Goal: Check status: Check status

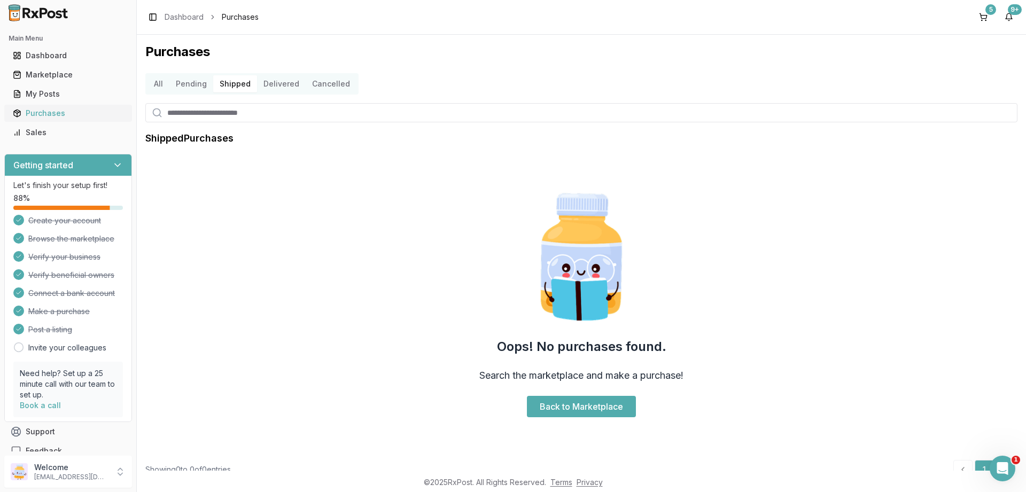
click at [47, 111] on div "Purchases" at bounding box center [68, 113] width 111 height 11
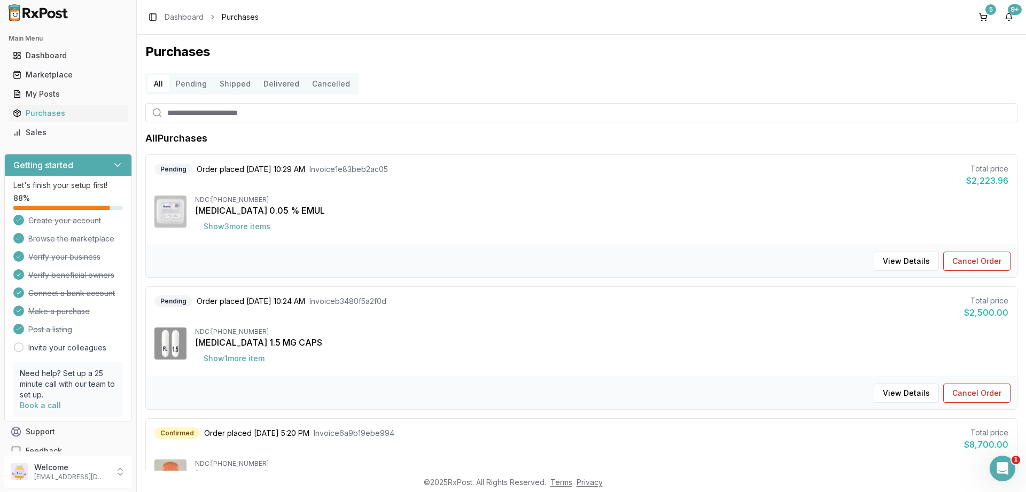
click at [273, 84] on button "Delivered" at bounding box center [281, 83] width 49 height 17
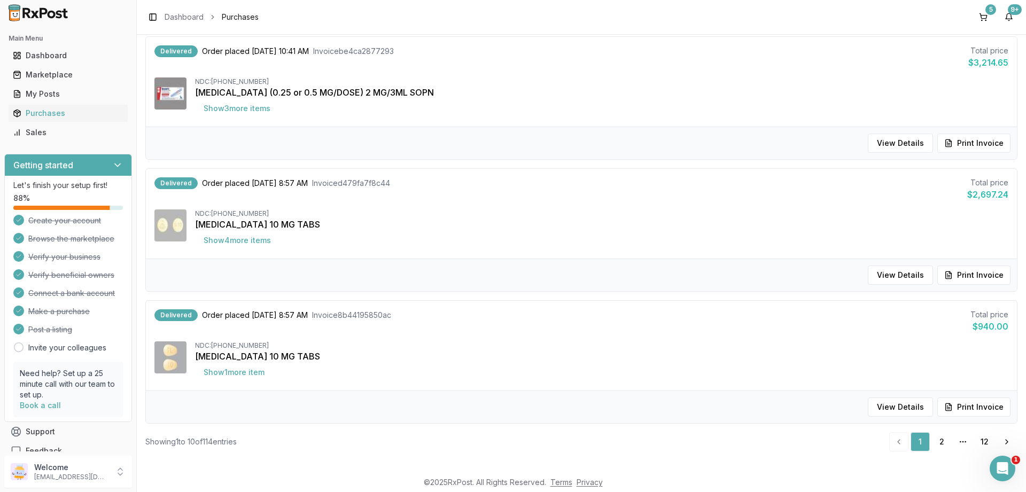
scroll to position [1023, 0]
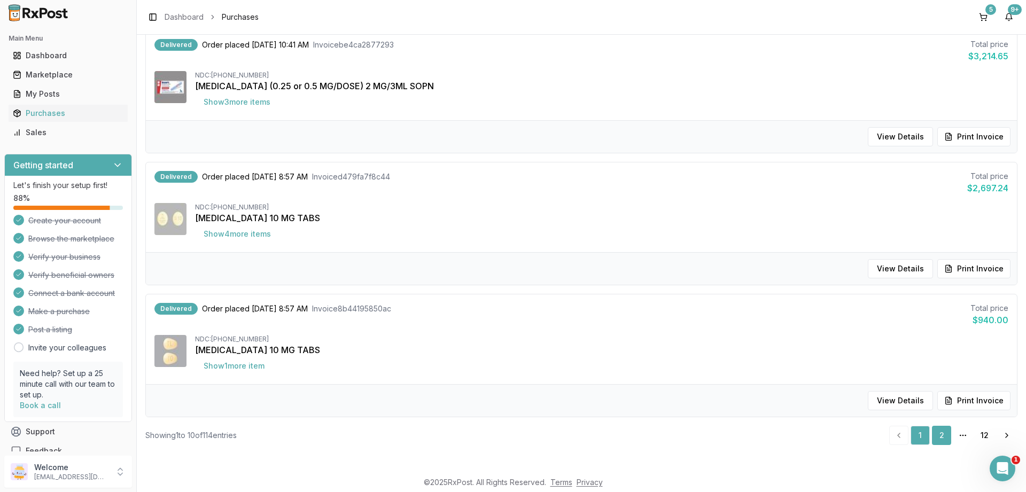
click at [933, 437] on link "2" at bounding box center [941, 435] width 19 height 19
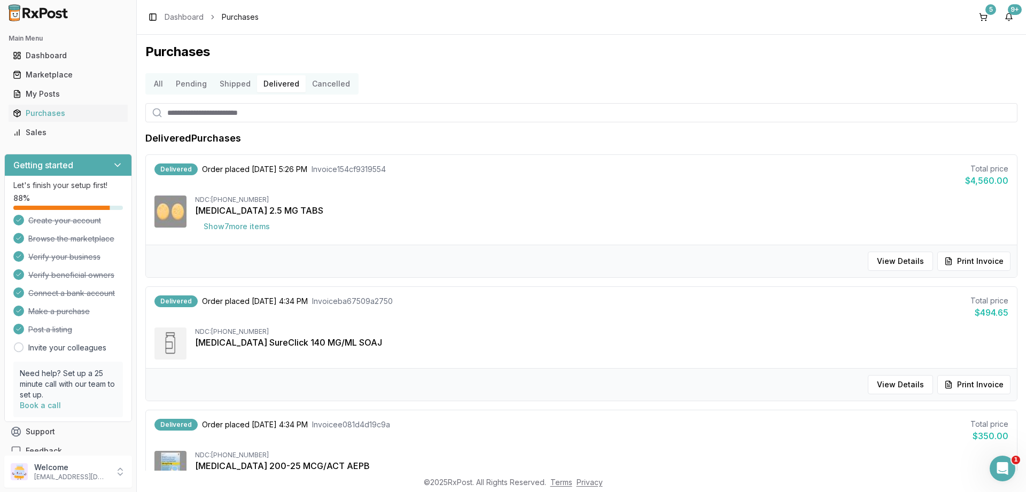
click at [226, 83] on button "Shipped" at bounding box center [235, 83] width 44 height 17
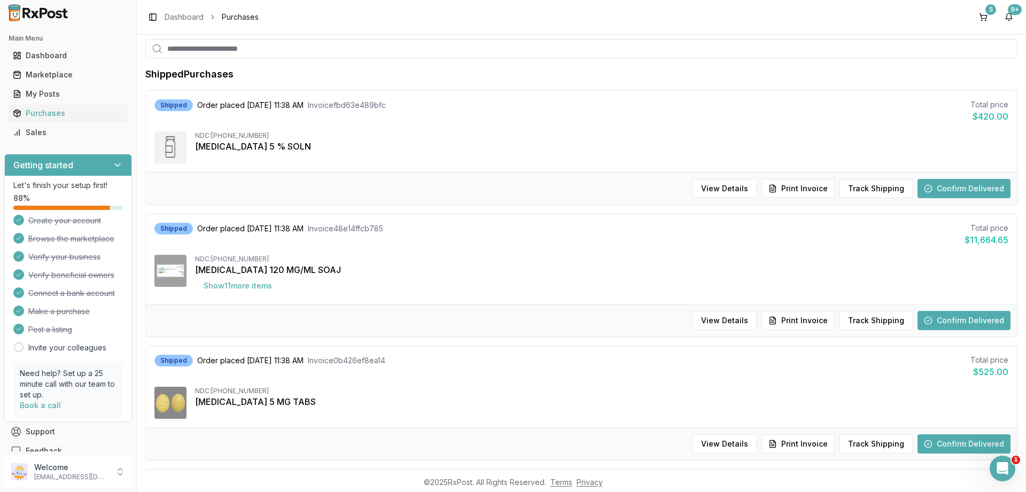
scroll to position [128, 0]
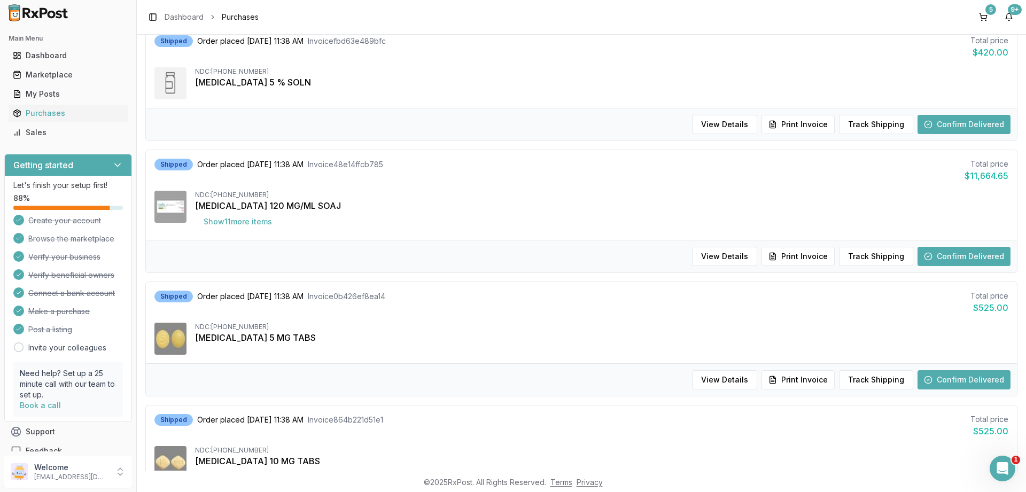
click at [953, 248] on button "Confirm Delivered" at bounding box center [963, 256] width 93 height 19
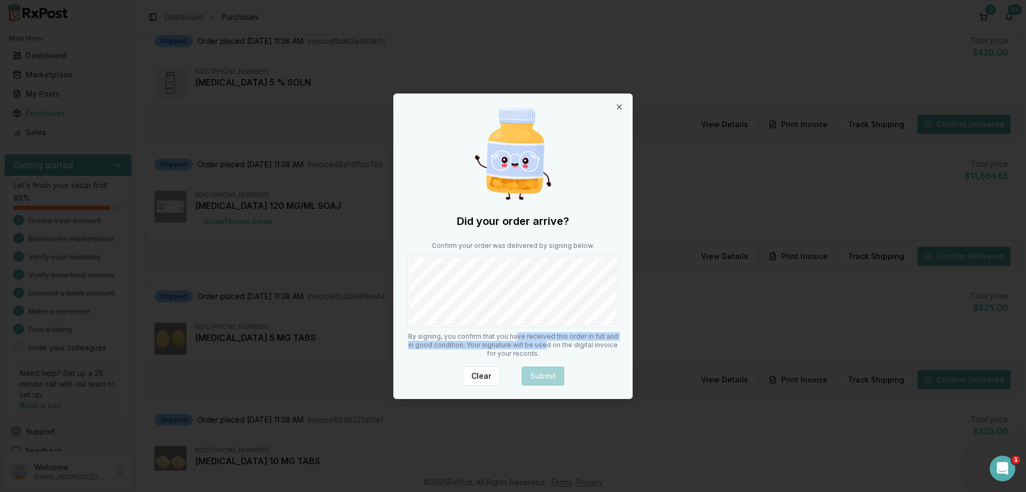
click at [476, 313] on div "Did your order arrive? Confirm your order was delivered by signing below. By si…" at bounding box center [513, 246] width 238 height 305
drag, startPoint x: 526, startPoint y: 336, endPoint x: 521, endPoint y: 246, distance: 90.4
click at [521, 246] on div "Confirm your order was delivered by signing below." at bounding box center [513, 284] width 213 height 87
click at [539, 377] on button "Submit" at bounding box center [542, 376] width 43 height 19
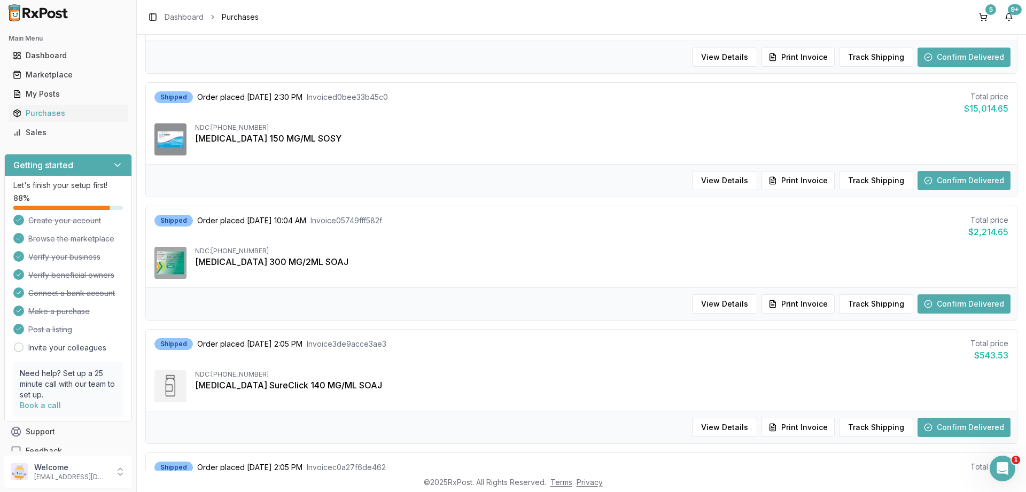
scroll to position [449, 0]
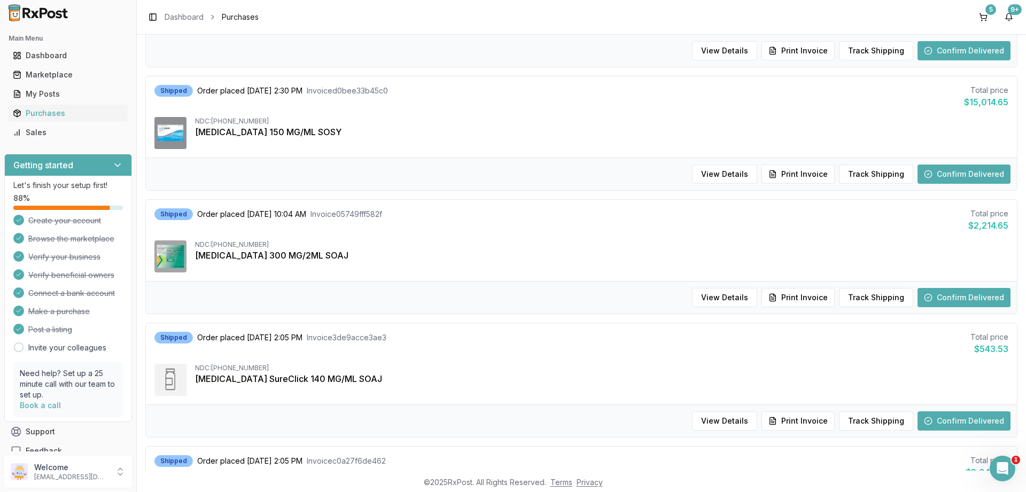
click at [959, 295] on button "Confirm Delivered" at bounding box center [963, 297] width 93 height 19
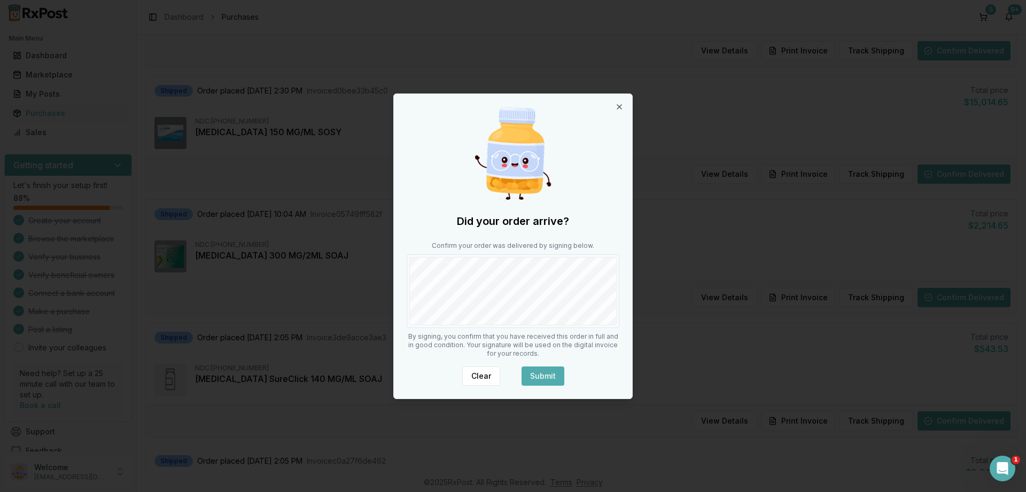
click at [557, 380] on button "Submit" at bounding box center [542, 376] width 43 height 19
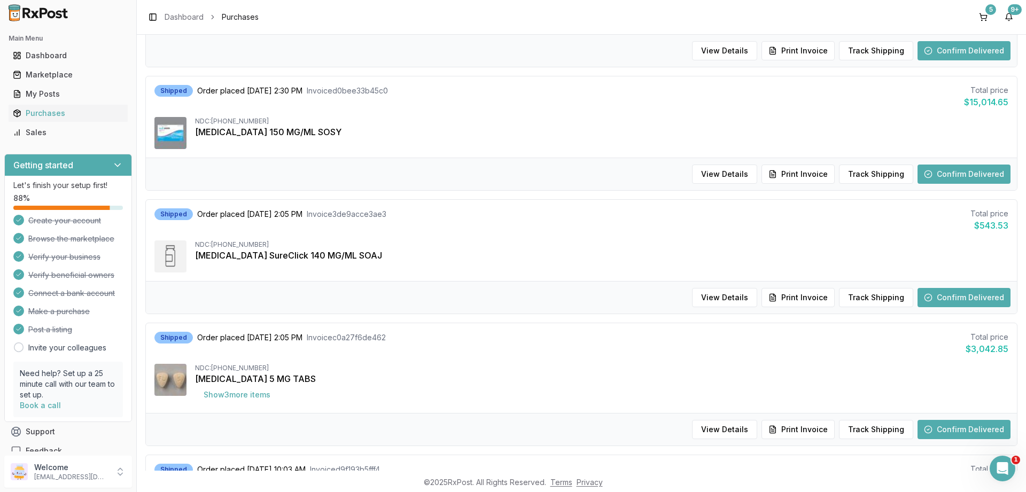
click at [953, 298] on button "Confirm Delivered" at bounding box center [963, 297] width 93 height 19
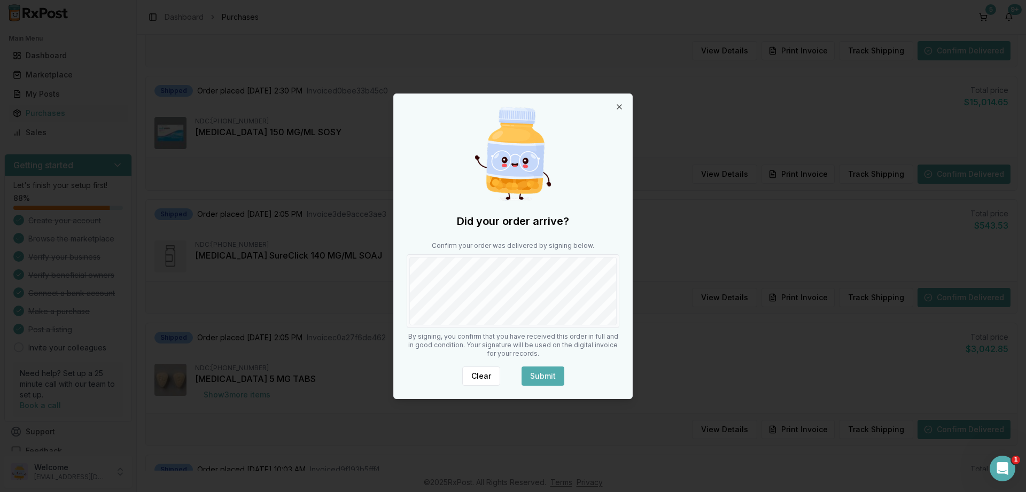
click at [554, 375] on button "Submit" at bounding box center [542, 376] width 43 height 19
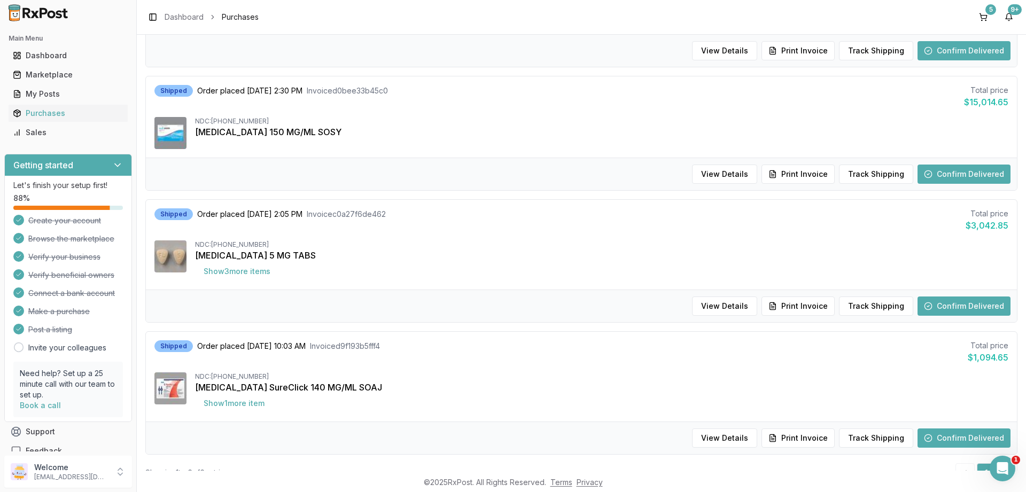
click at [957, 433] on button "Confirm Delivered" at bounding box center [963, 438] width 93 height 19
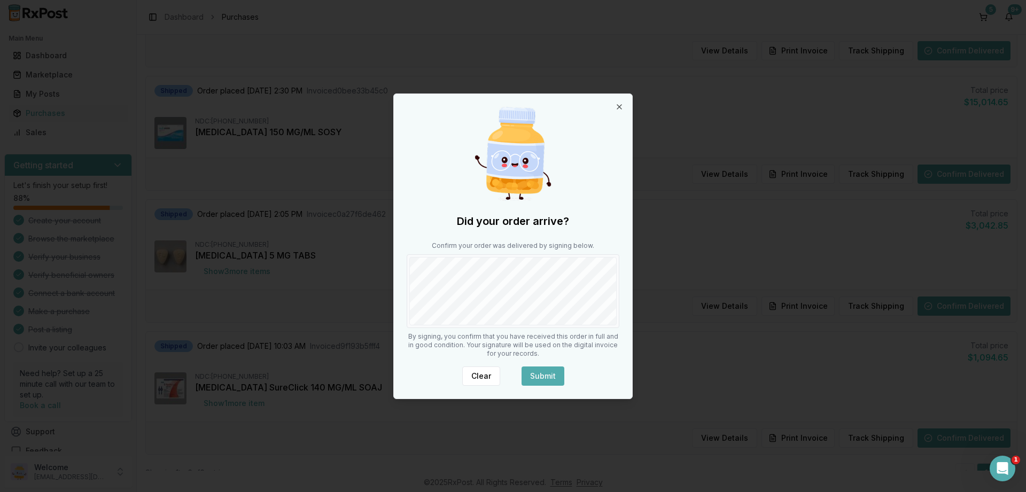
click at [551, 373] on button "Submit" at bounding box center [542, 376] width 43 height 19
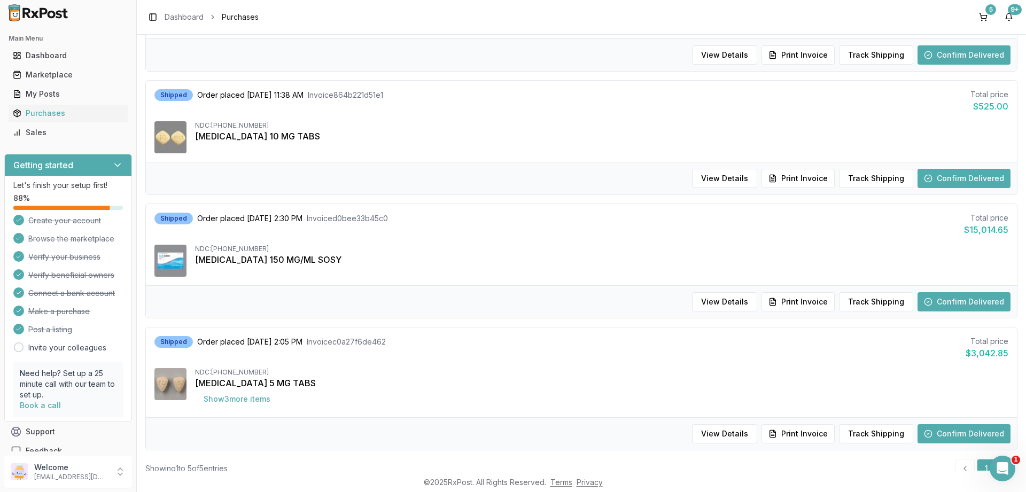
scroll to position [354, 0]
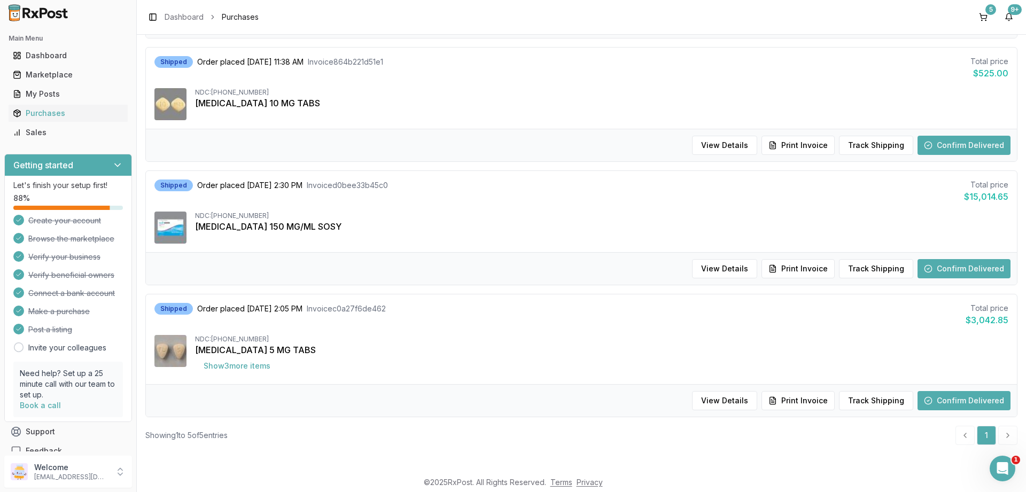
click at [956, 263] on button "Confirm Delivered" at bounding box center [963, 268] width 93 height 19
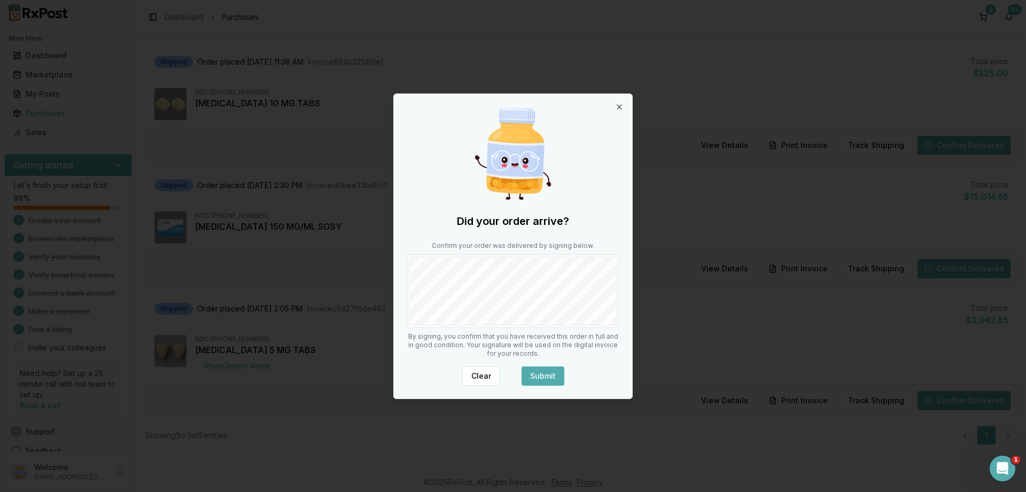
click at [542, 374] on button "Submit" at bounding box center [542, 376] width 43 height 19
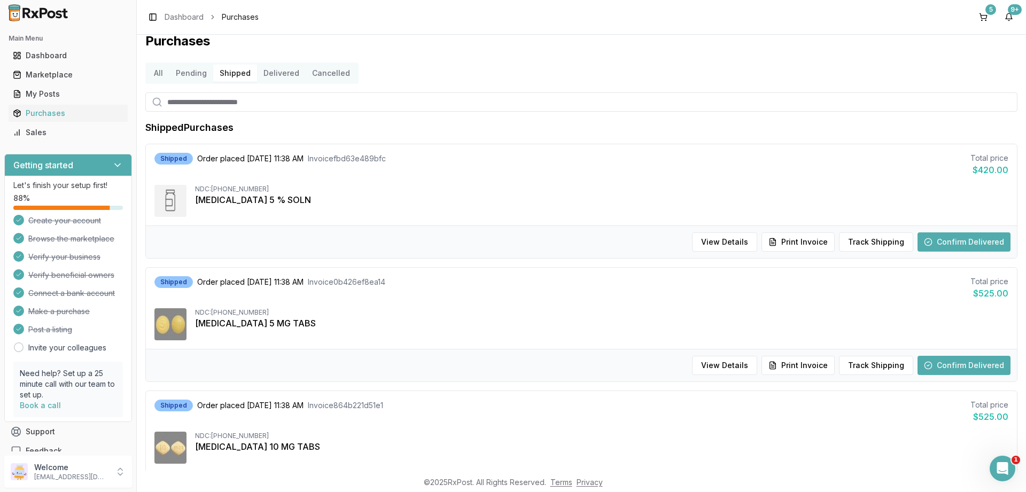
scroll to position [0, 0]
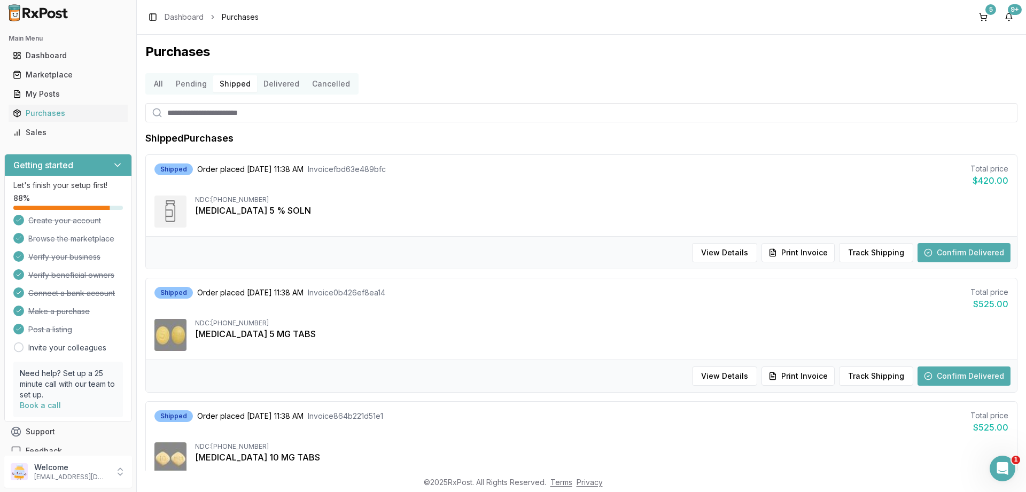
click at [285, 84] on button "Delivered" at bounding box center [281, 83] width 49 height 17
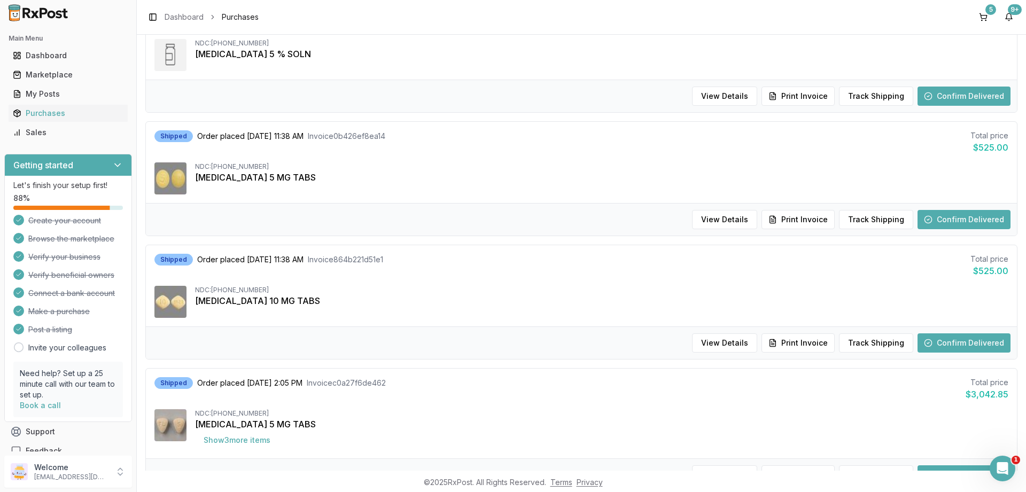
scroll to position [38, 0]
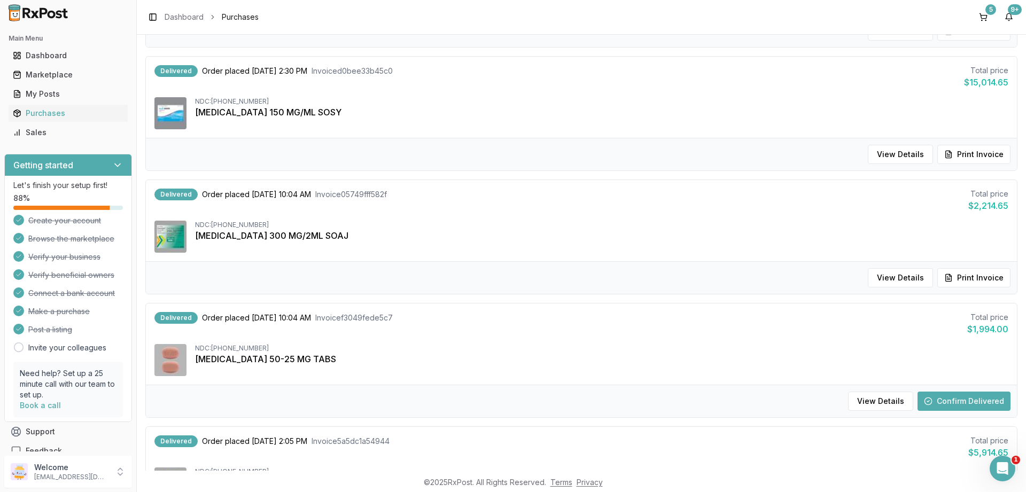
scroll to position [231, 0]
click at [951, 394] on button "Confirm Delivered" at bounding box center [963, 400] width 93 height 19
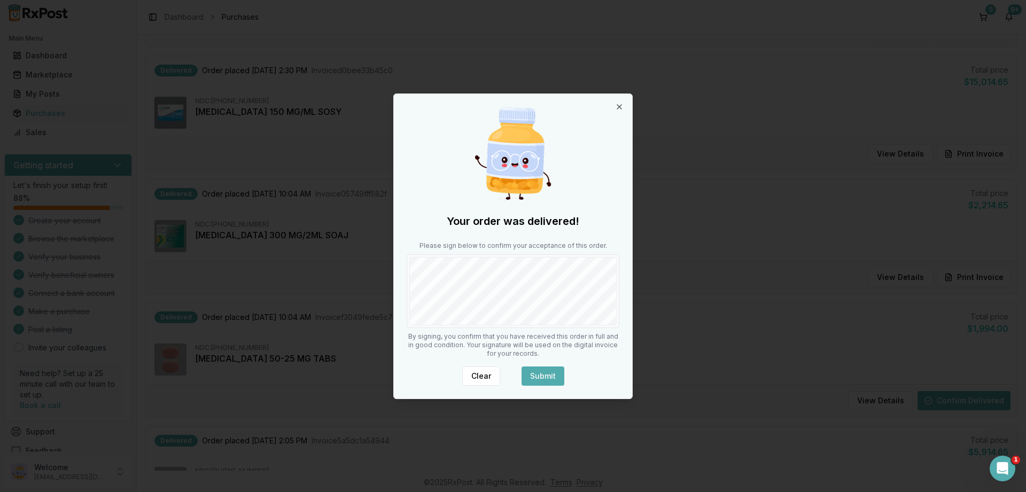
click at [536, 373] on button "Submit" at bounding box center [542, 376] width 43 height 19
